Goal: Find specific page/section: Find specific page/section

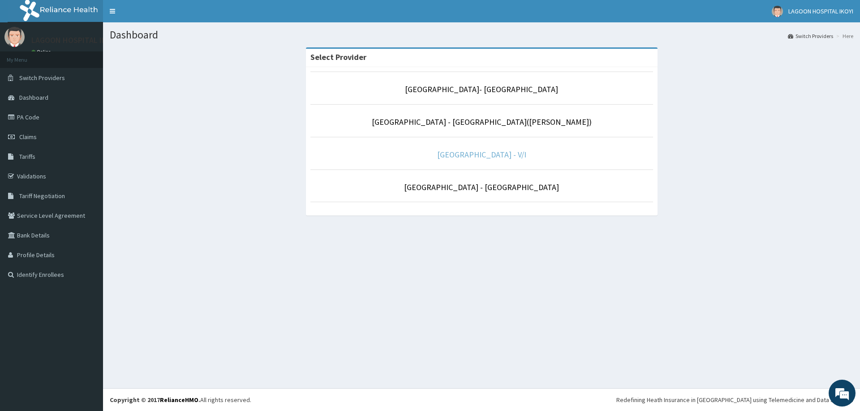
click at [488, 155] on link "[GEOGRAPHIC_DATA] - V/I" at bounding box center [481, 155] width 89 height 10
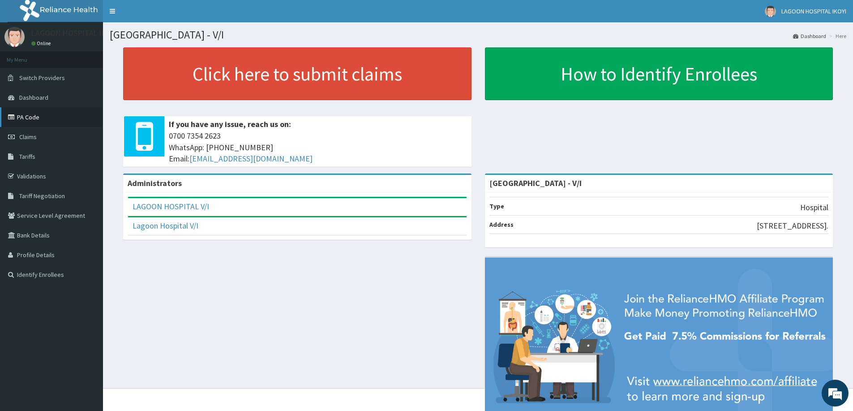
click at [31, 116] on link "PA Code" at bounding box center [51, 117] width 103 height 20
